Goal: Task Accomplishment & Management: Manage account settings

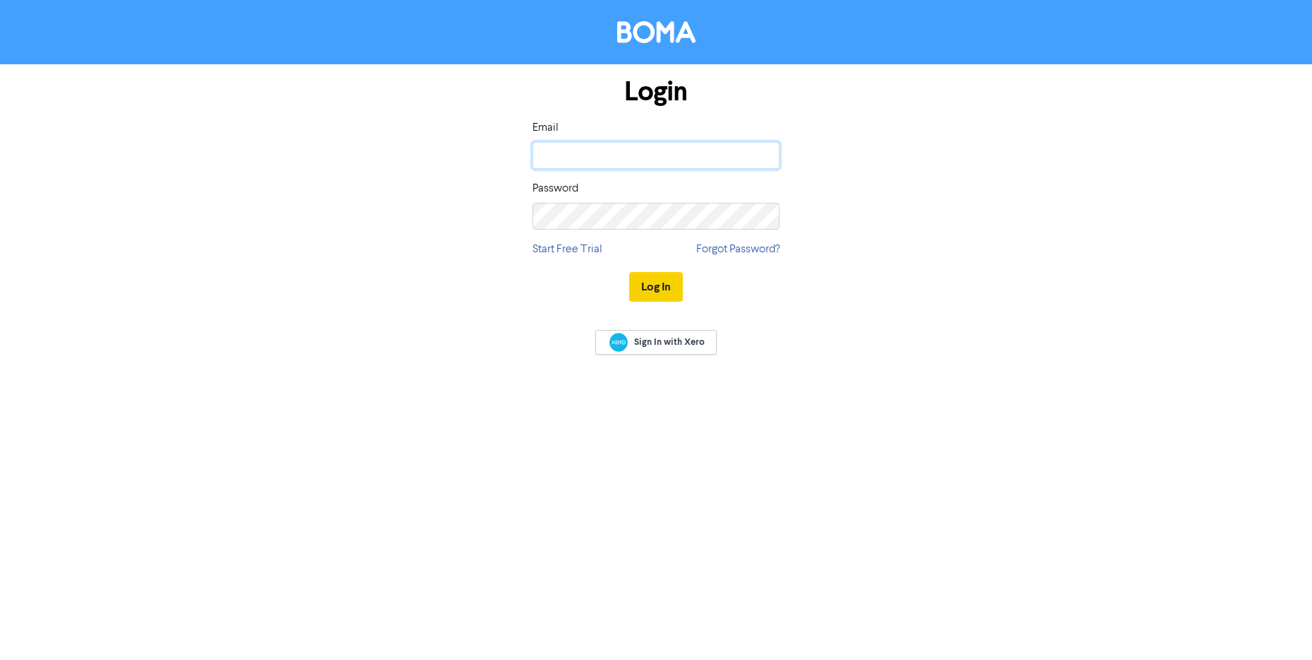
type input "[EMAIL_ADDRESS][DOMAIN_NAME]"
click at [665, 290] on button "Log In" at bounding box center [656, 287] width 54 height 30
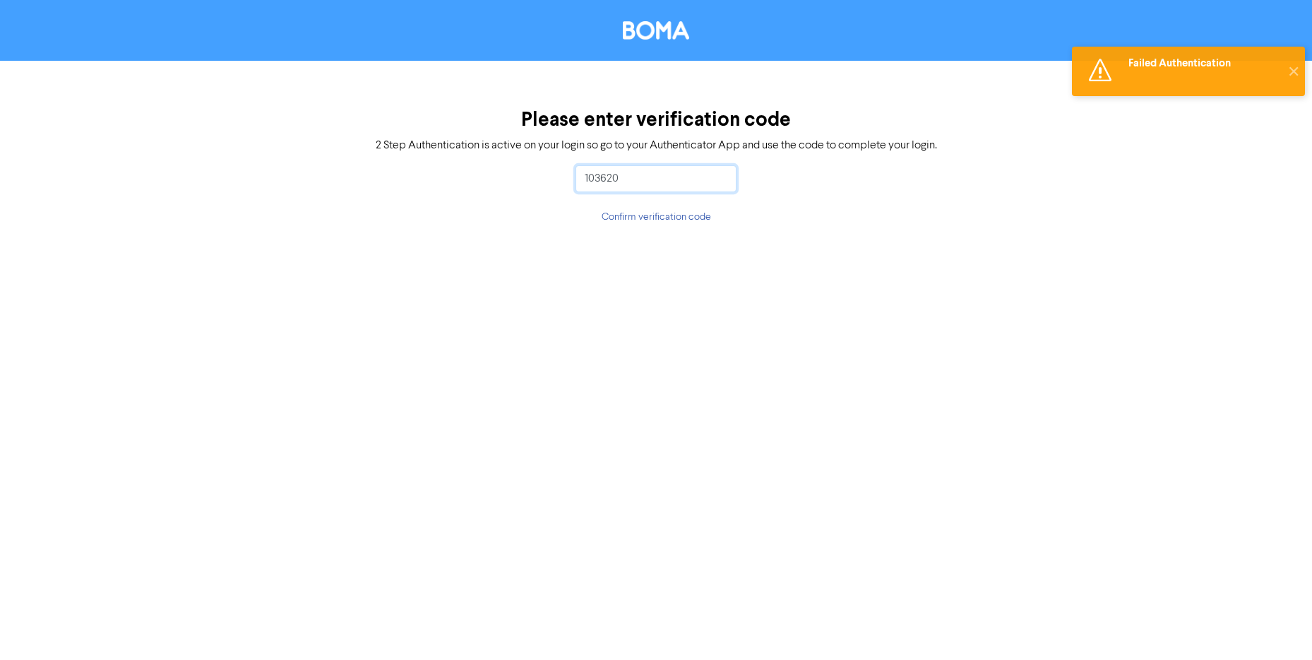
click at [615, 167] on input "103620" at bounding box center [655, 178] width 161 height 27
type input "103620"
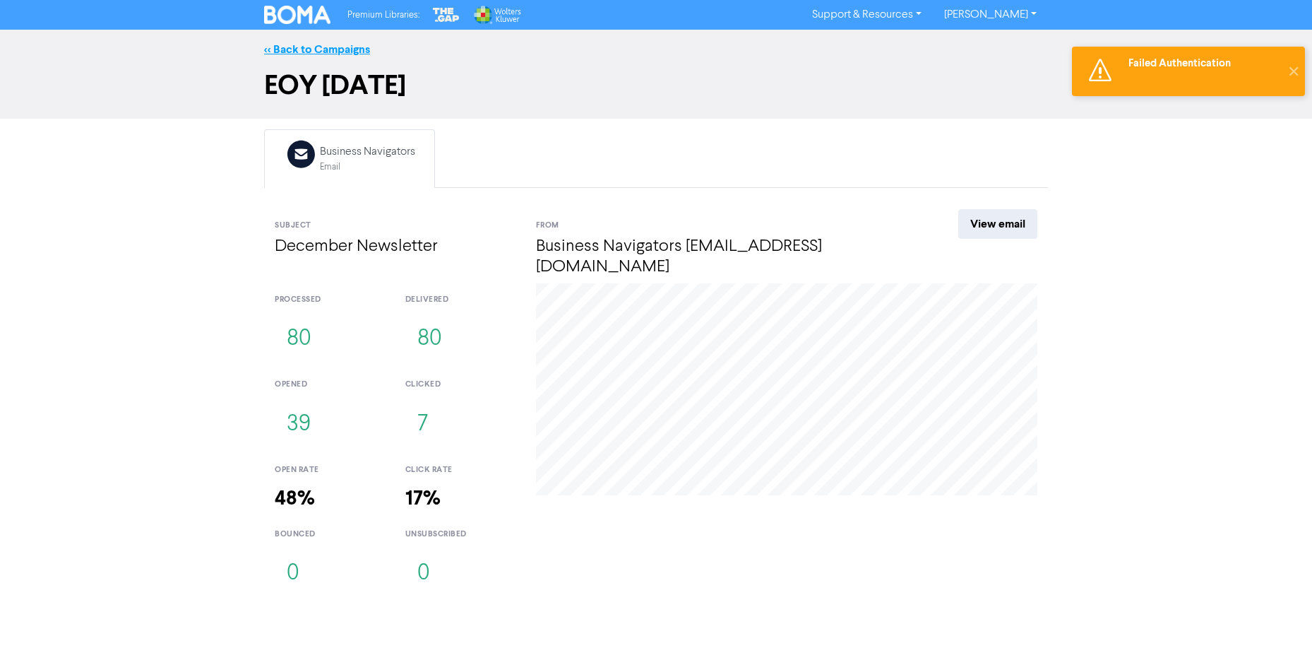
click at [325, 49] on link "<< Back to Campaigns" at bounding box center [317, 49] width 106 height 14
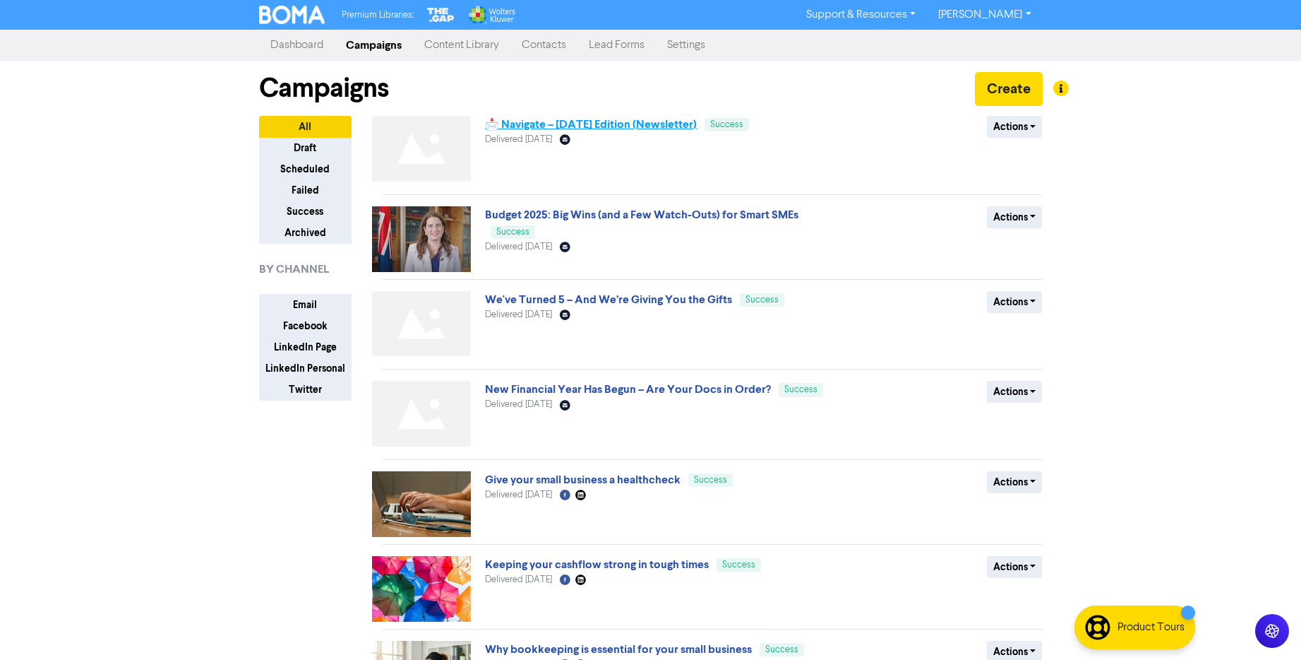
click at [539, 124] on link "📩 Navigate – [DATE] Edition (Newsletter)" at bounding box center [591, 124] width 212 height 14
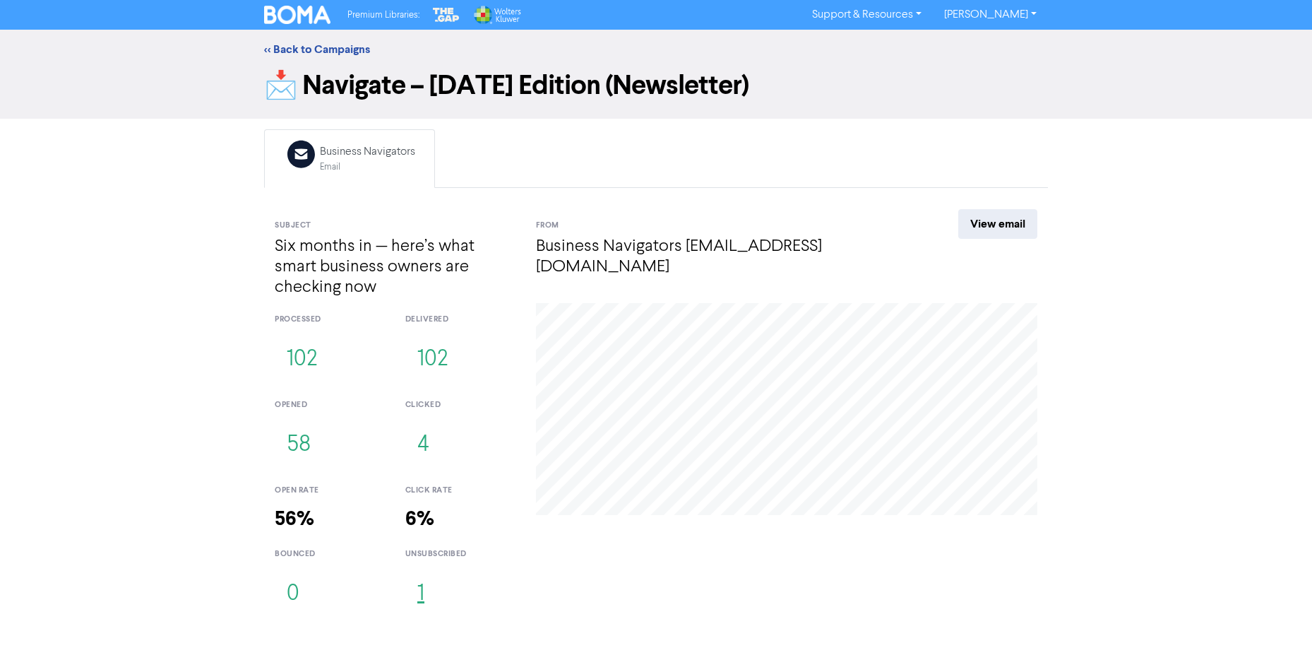
click at [417, 598] on button "1" at bounding box center [420, 594] width 31 height 47
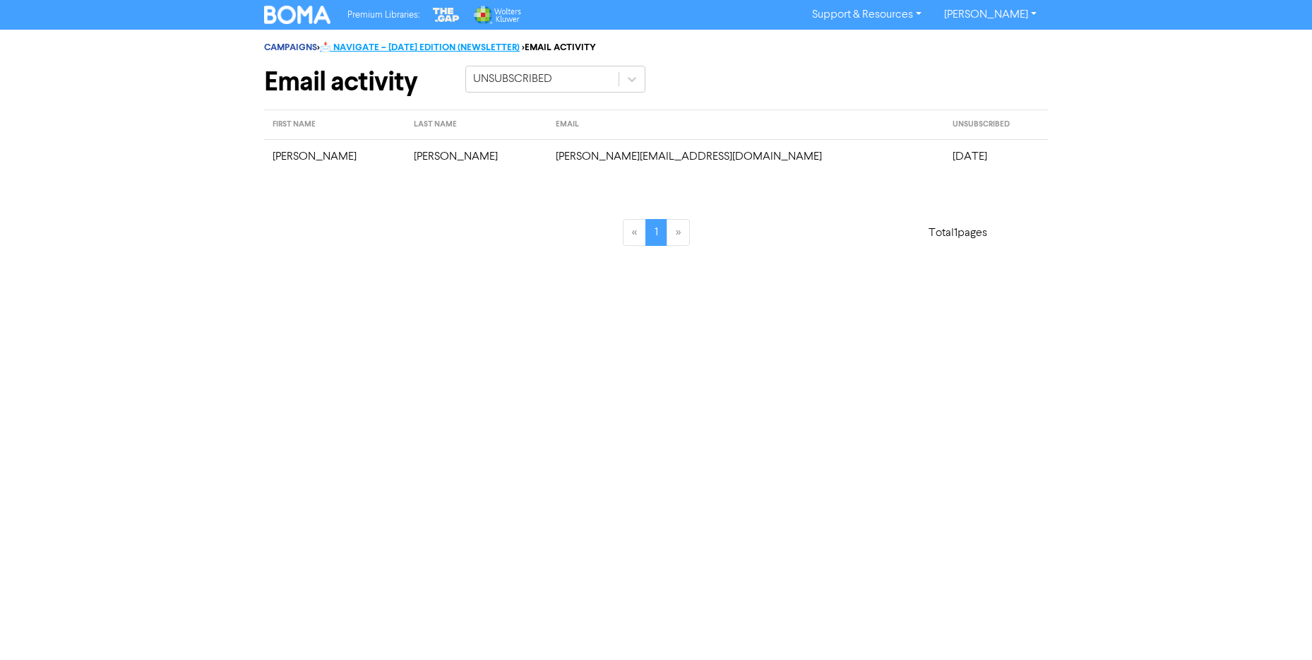
click at [475, 47] on link "📩 NAVIGATE – [DATE] EDITION (NEWSLETTER)" at bounding box center [420, 47] width 200 height 11
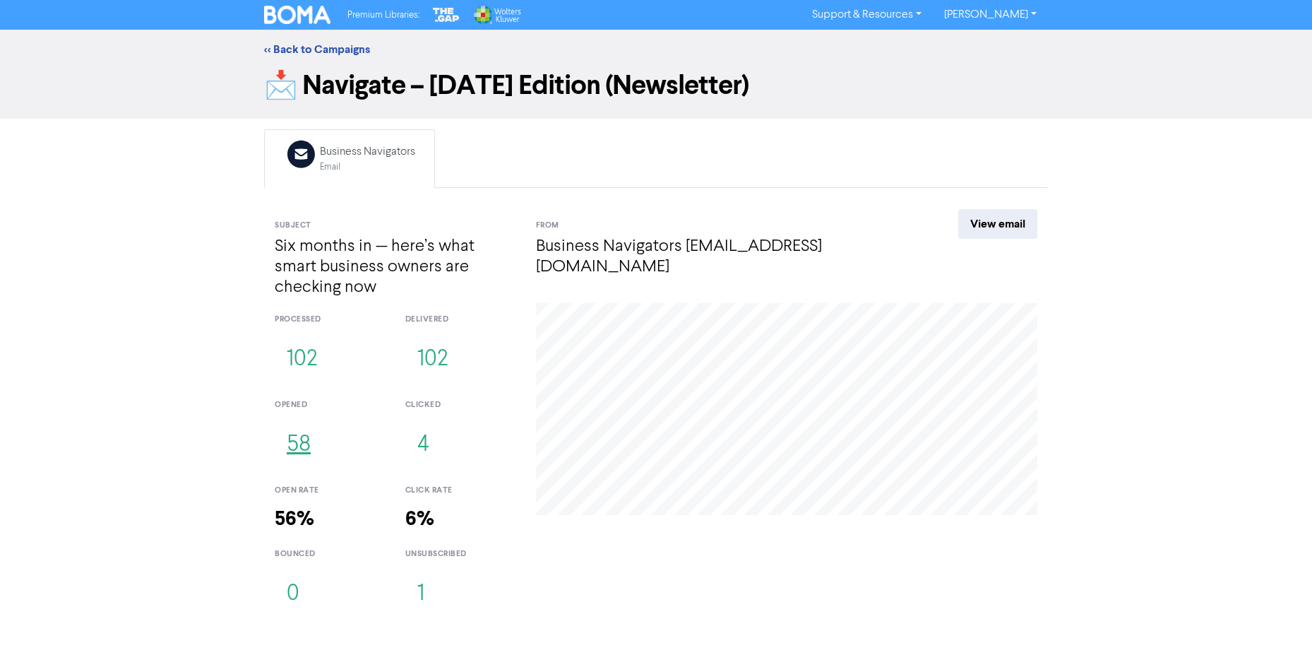
click at [306, 441] on button "58" at bounding box center [299, 445] width 48 height 47
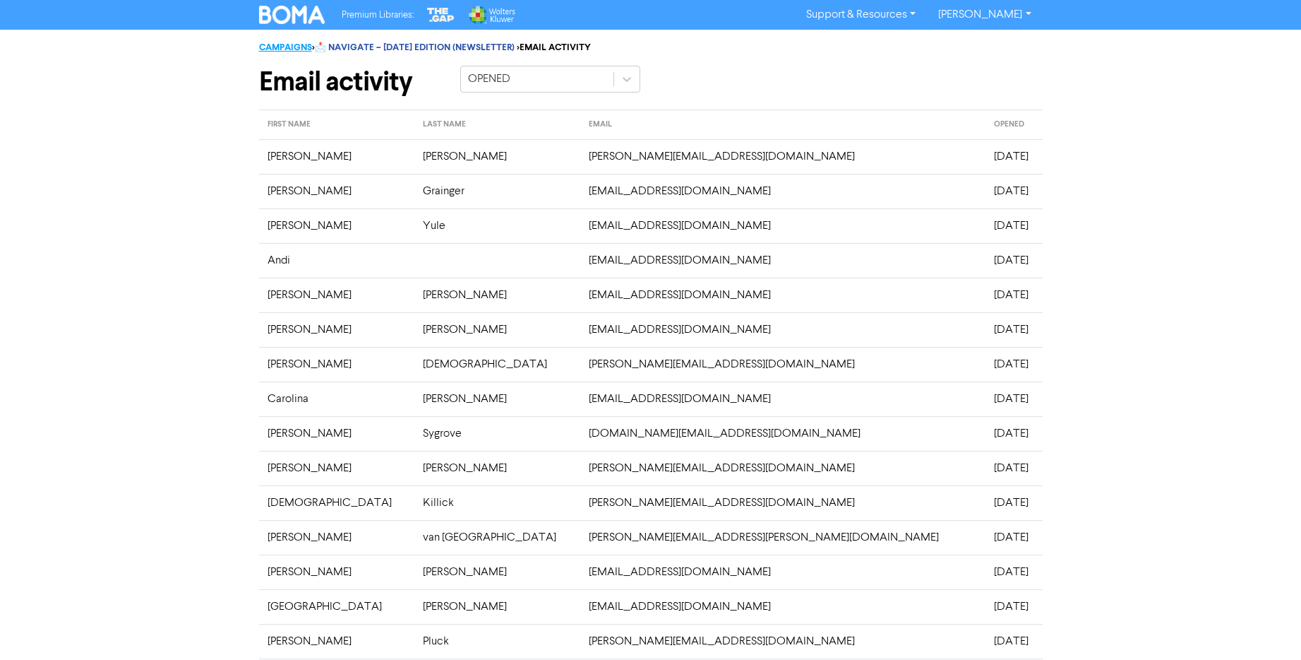
click at [286, 52] on link "CAMPAIGNS" at bounding box center [285, 47] width 53 height 11
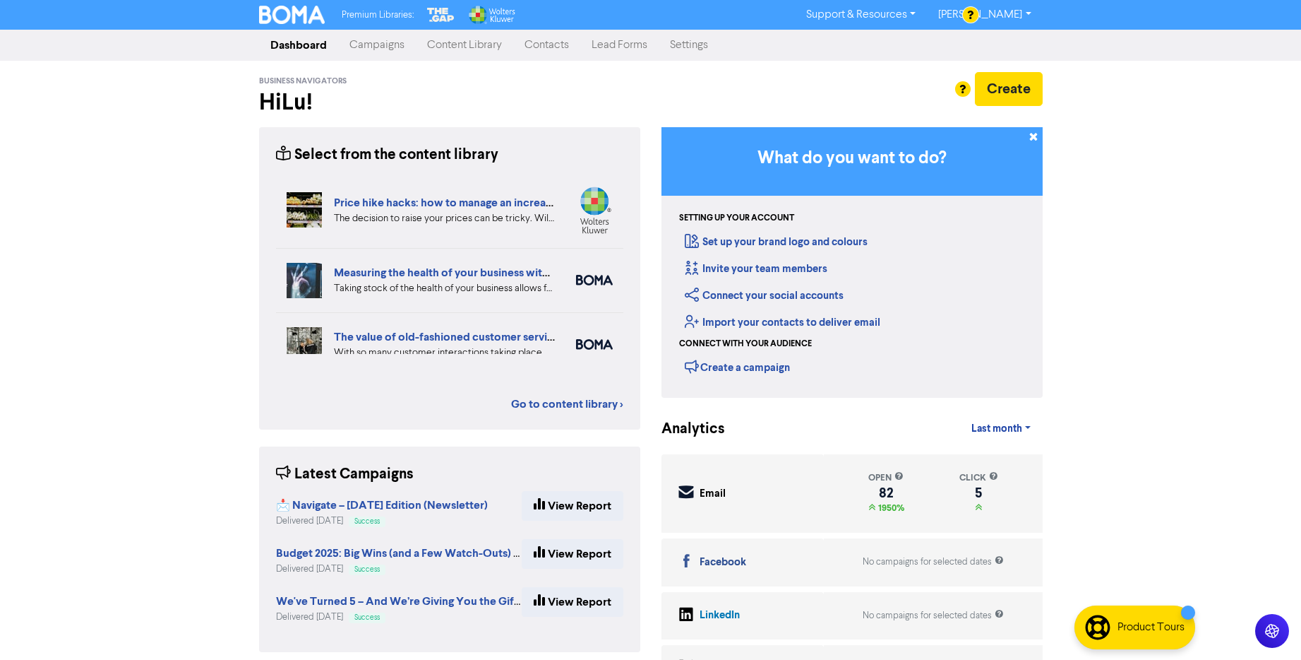
click at [552, 40] on link "Contacts" at bounding box center [546, 45] width 67 height 28
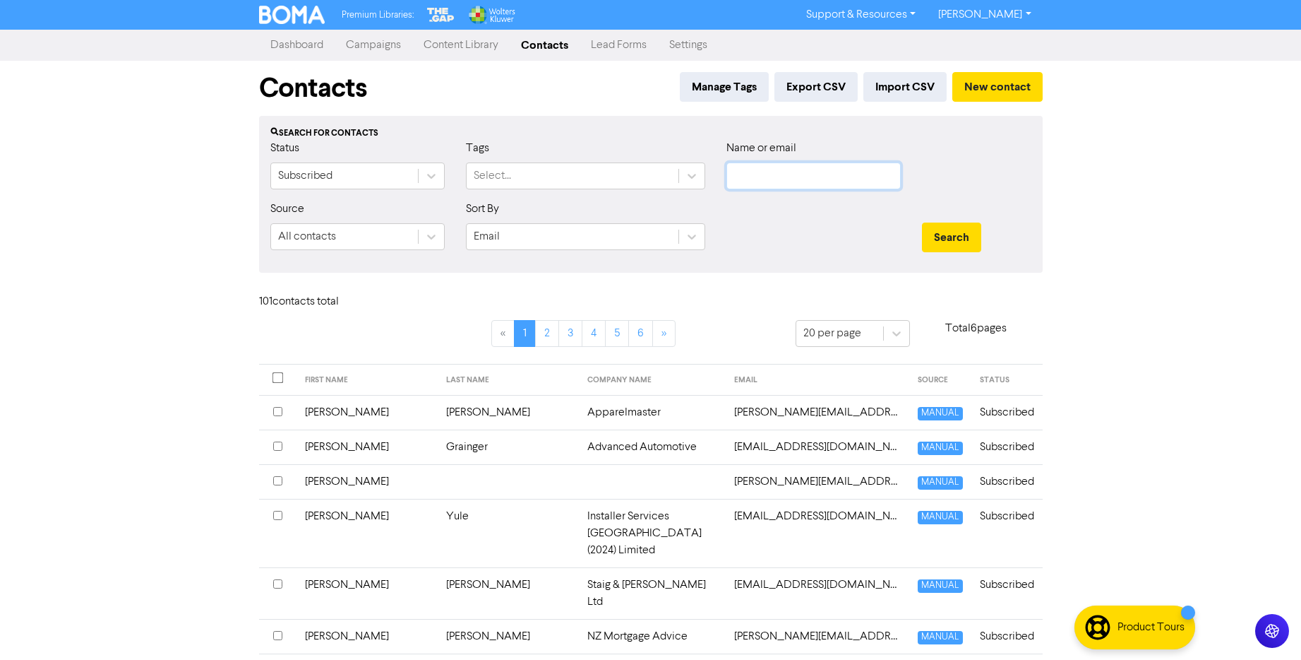
click at [775, 174] on input "text" at bounding box center [814, 175] width 174 height 27
type input "liz"
click at [922, 222] on button "Search" at bounding box center [951, 237] width 59 height 30
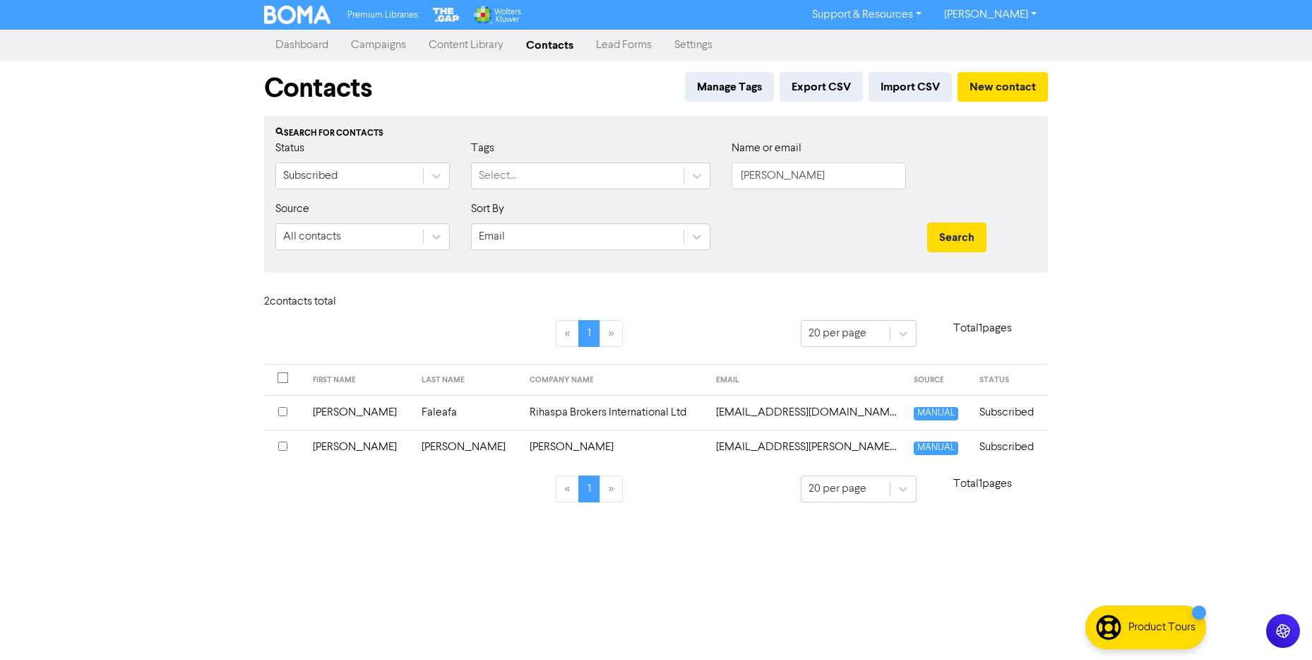
click at [388, 410] on td "Liz" at bounding box center [358, 412] width 109 height 35
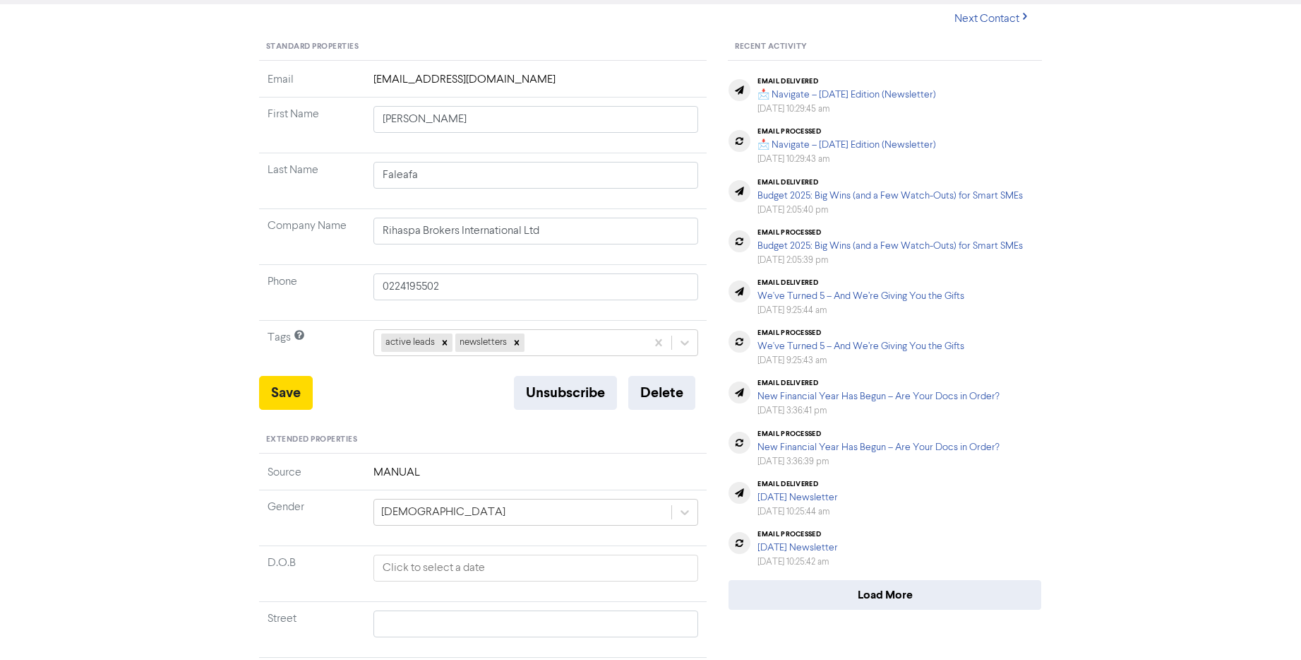
scroll to position [131, 0]
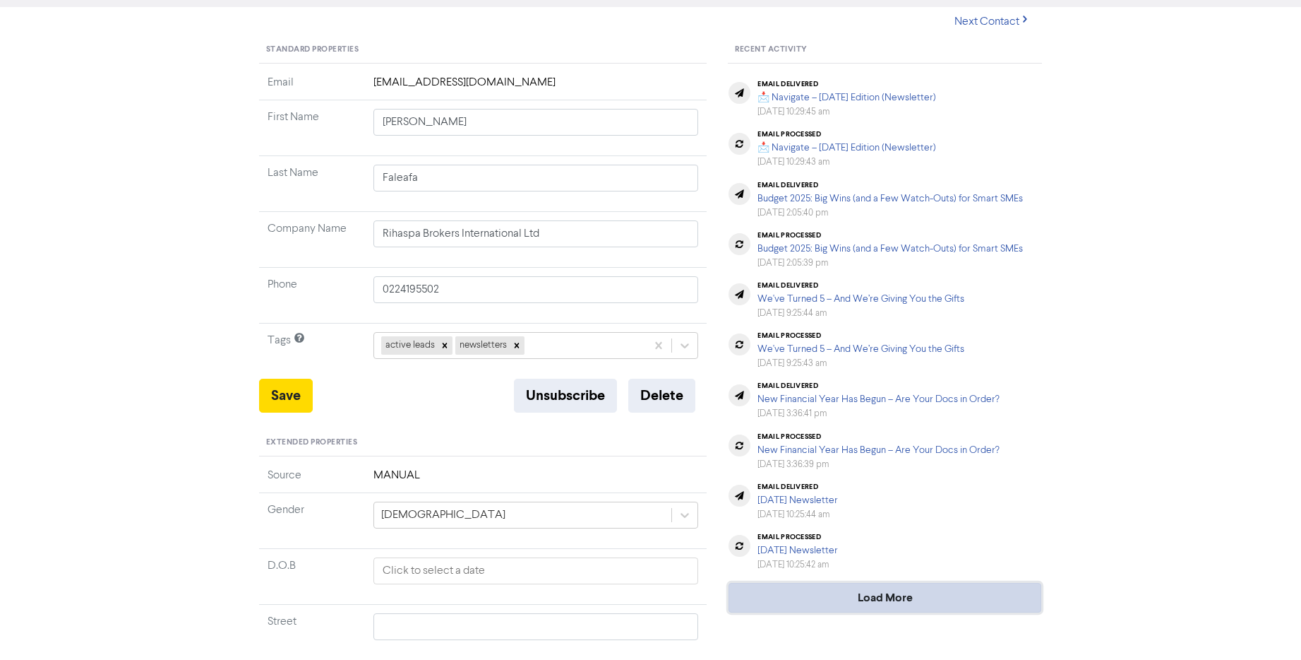
click at [896, 602] on button "Load More" at bounding box center [885, 598] width 313 height 30
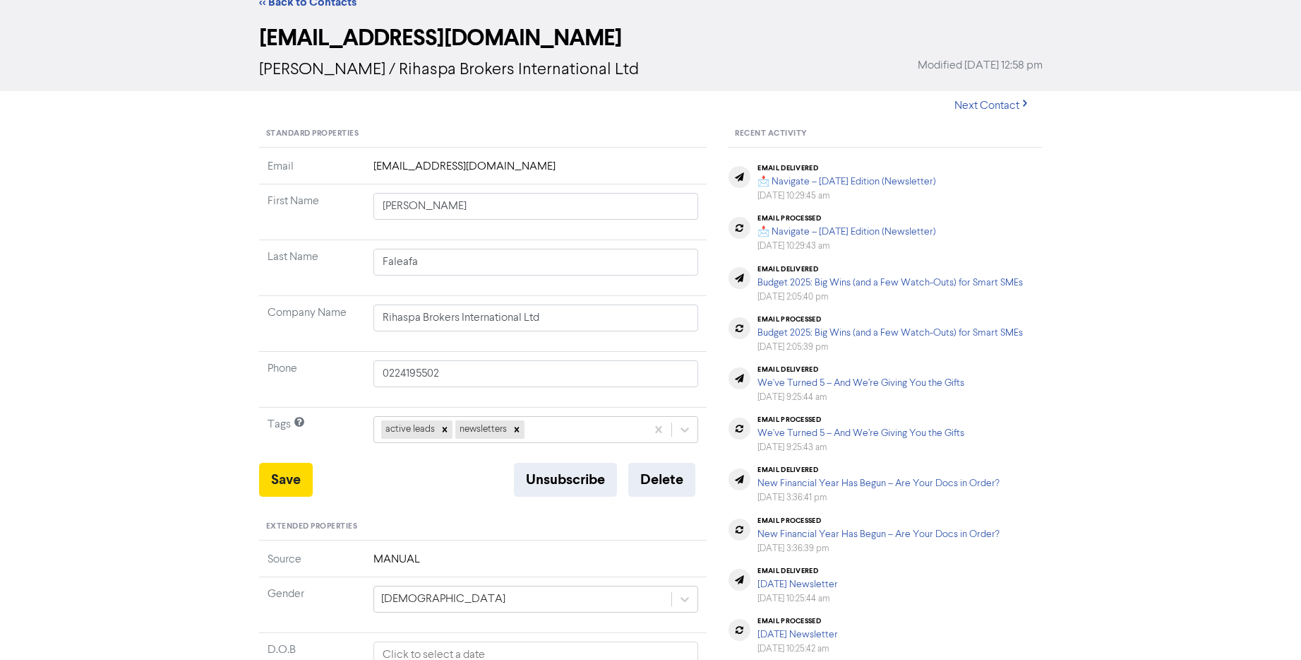
scroll to position [0, 0]
